Goal: Information Seeking & Learning: Understand process/instructions

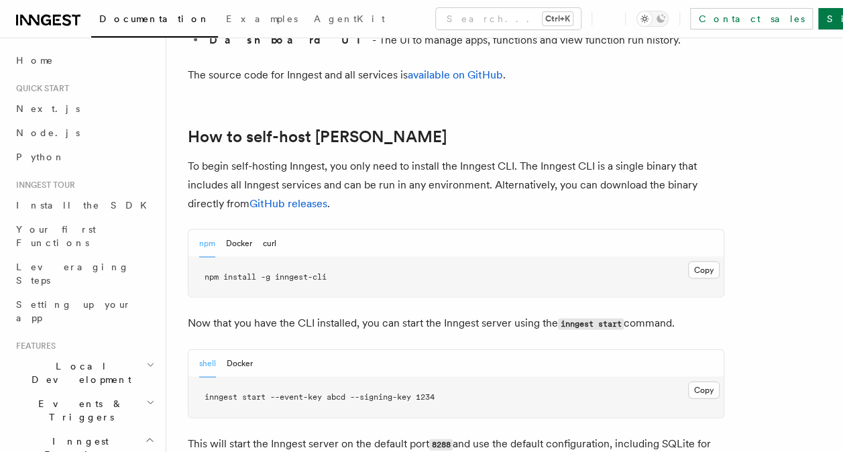
scroll to position [1280, 0]
click at [243, 229] on button "Docker" at bounding box center [239, 242] width 26 height 27
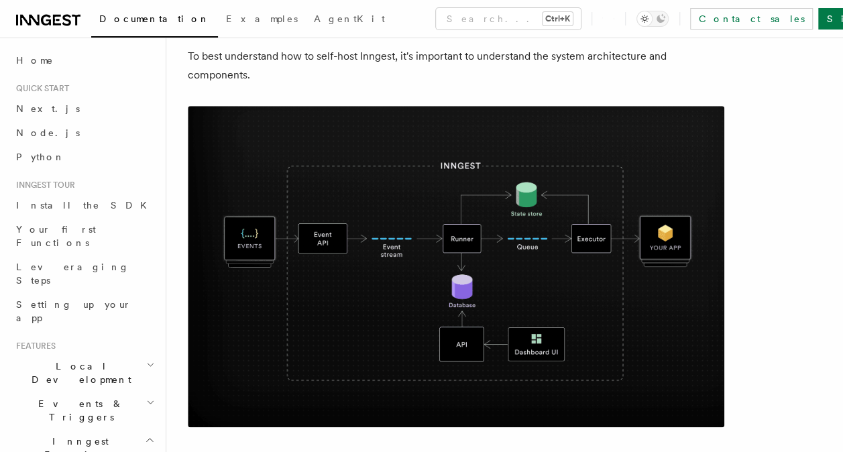
scroll to position [396, 0]
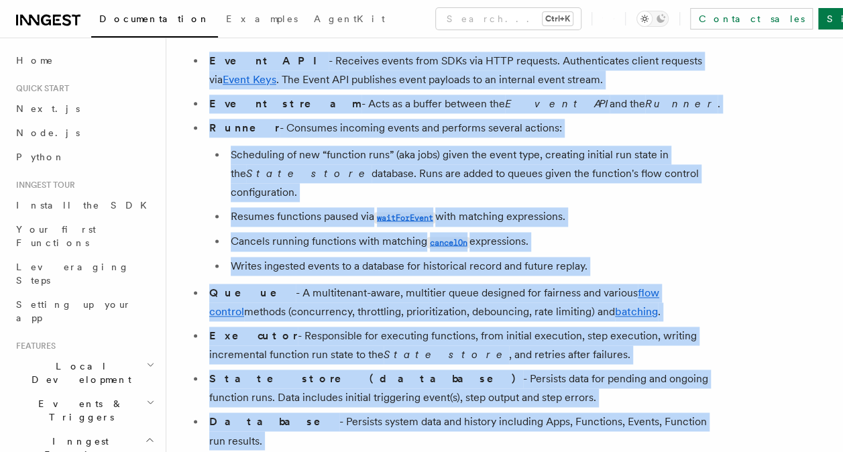
scroll to position [888, 0]
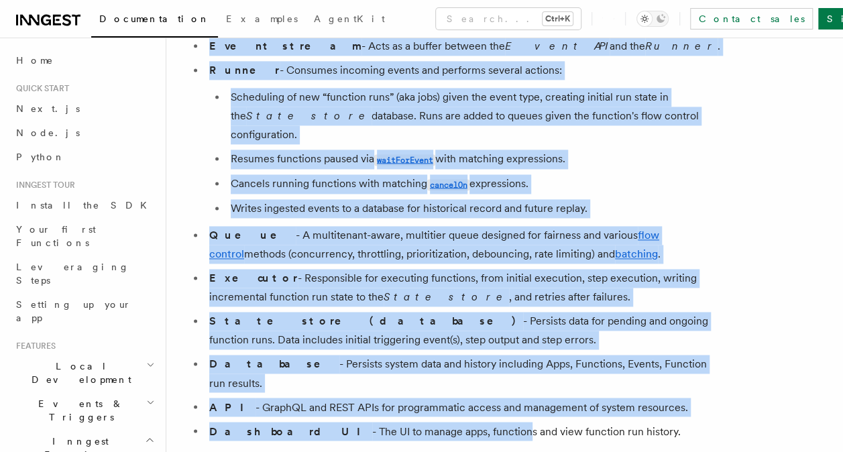
drag, startPoint x: 188, startPoint y: 143, endPoint x: 612, endPoint y: 388, distance: 488.9
copy article "Lor ipsumd si ametcons ad eli seddoeius temporin: Utlab ETD - Magnaali enimad m…"
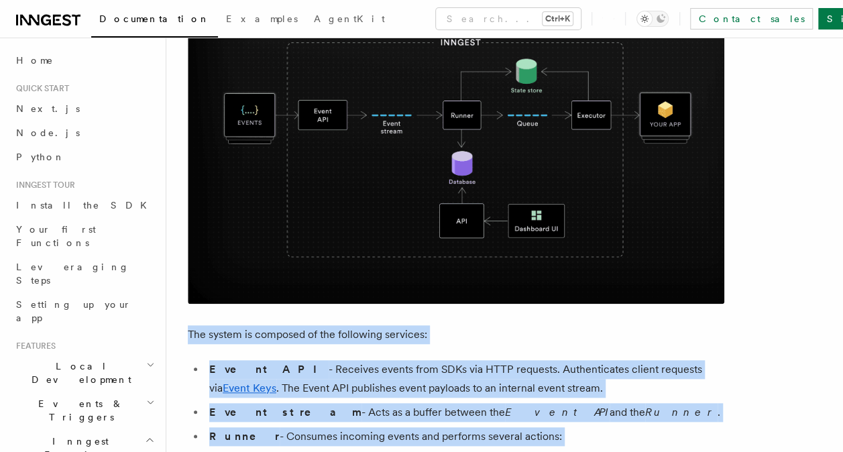
scroll to position [515, 0]
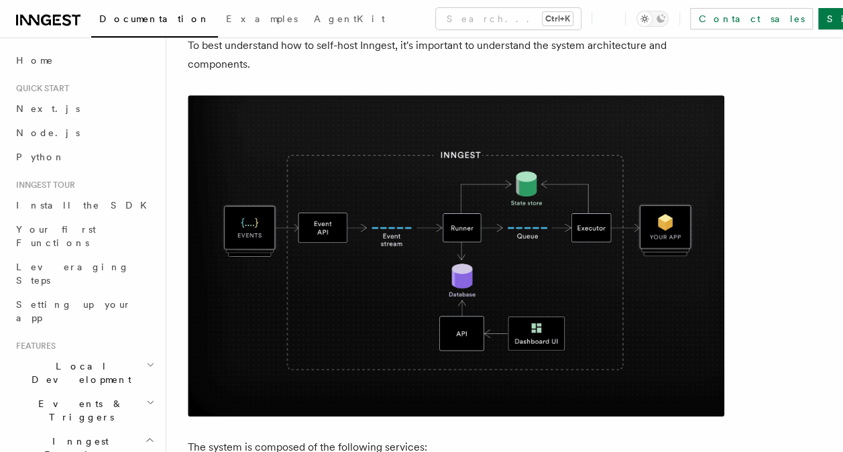
drag, startPoint x: 541, startPoint y: 212, endPoint x: 813, endPoint y: 142, distance: 281.1
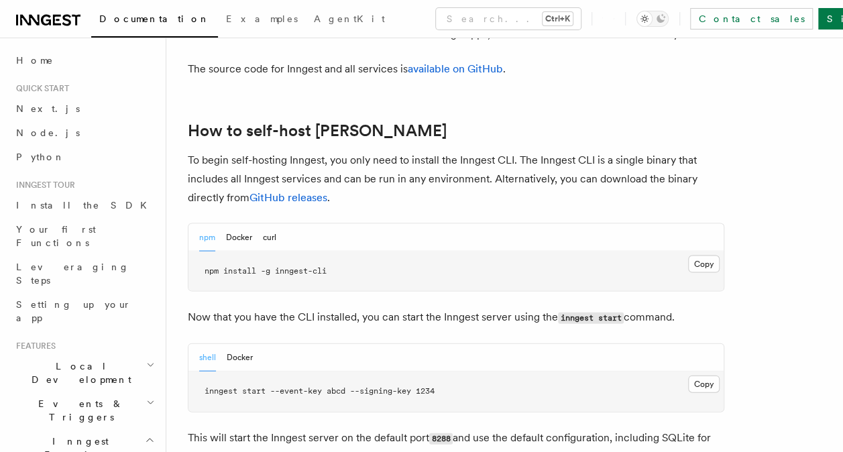
scroll to position [1286, 0]
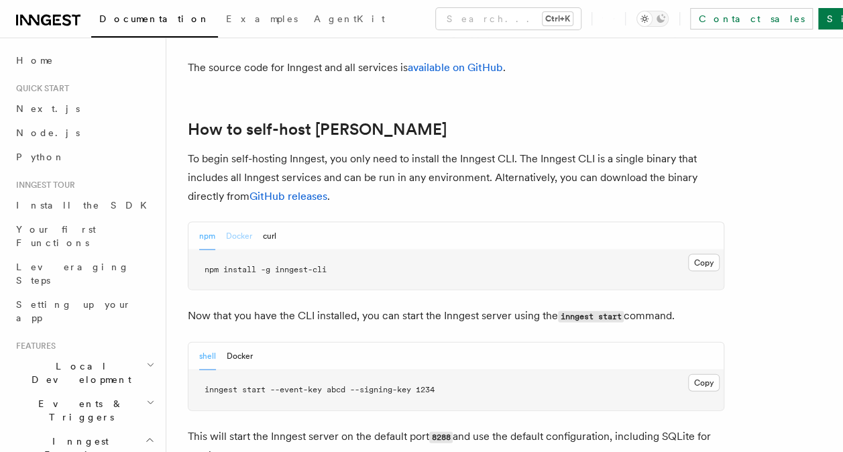
click at [243, 223] on button "Docker" at bounding box center [239, 236] width 26 height 27
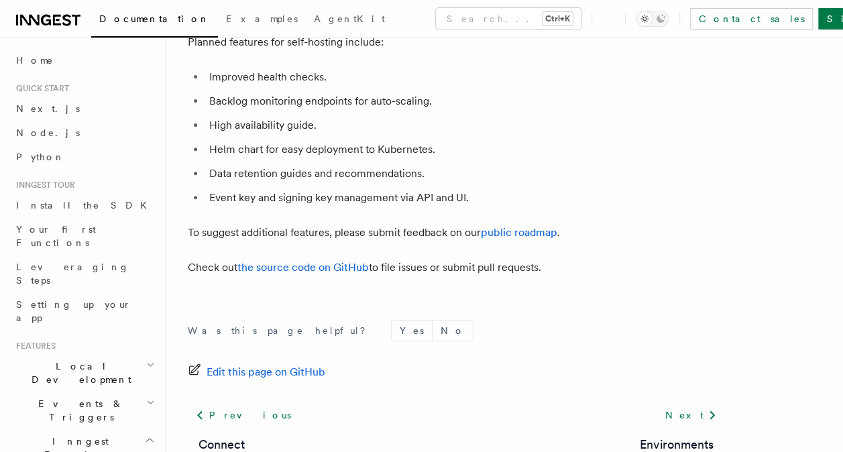
scroll to position [5323, 0]
